Goal: Find specific page/section: Find specific page/section

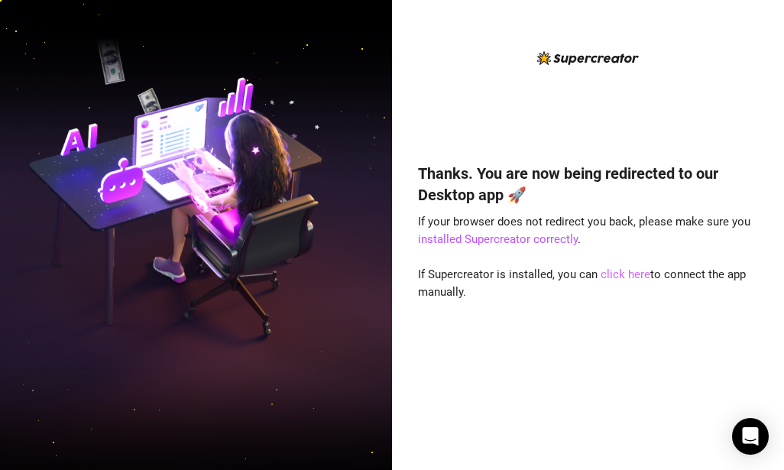
click at [630, 274] on link "click here" at bounding box center [625, 274] width 50 height 14
click at [230, 27] on icon "close-circle" at bounding box center [231, 21] width 12 height 12
click at [228, 25] on icon "close-circle" at bounding box center [231, 21] width 12 height 12
click at [228, 27] on icon "close-circle" at bounding box center [231, 21] width 12 height 12
click at [624, 272] on link "click here" at bounding box center [625, 274] width 50 height 14
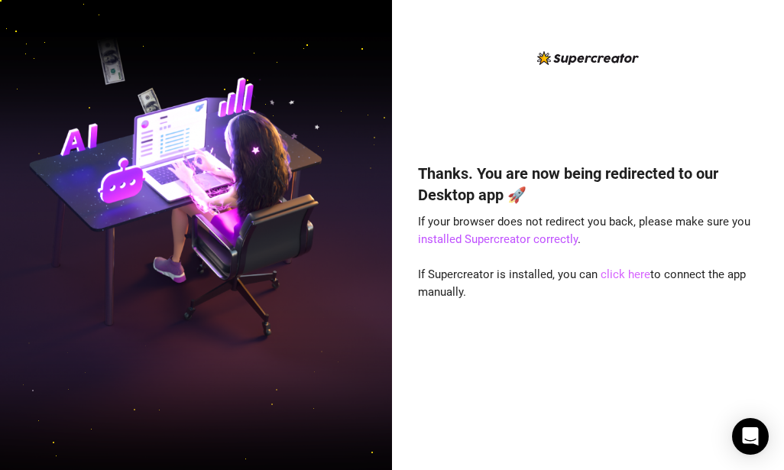
click at [622, 273] on link "click here" at bounding box center [625, 274] width 50 height 14
